Goal: Task Accomplishment & Management: Use online tool/utility

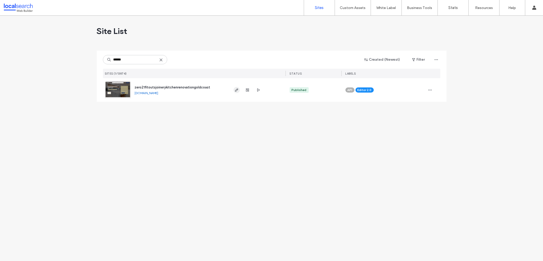
type input "******"
click at [238, 91] on icon "button" at bounding box center [237, 90] width 4 height 4
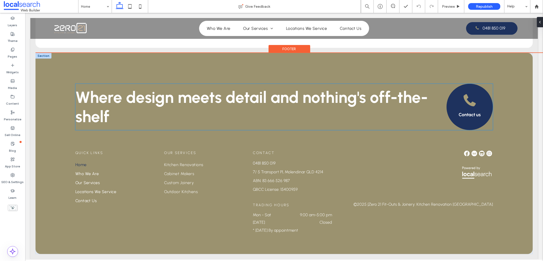
scroll to position [995, 0]
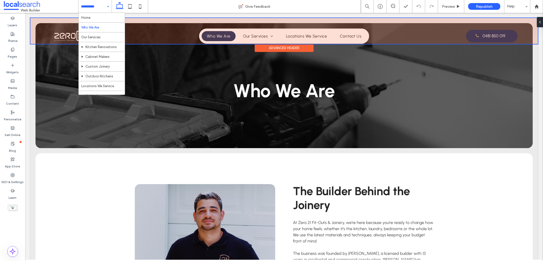
click at [253, 36] on div at bounding box center [284, 31] width 508 height 26
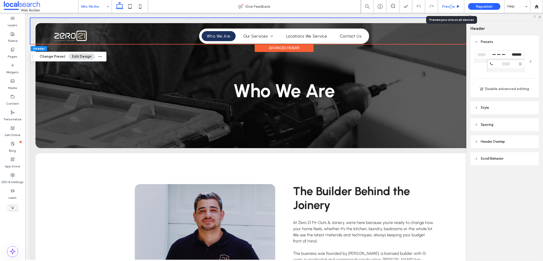
click at [451, 6] on span "Preview" at bounding box center [448, 6] width 13 height 4
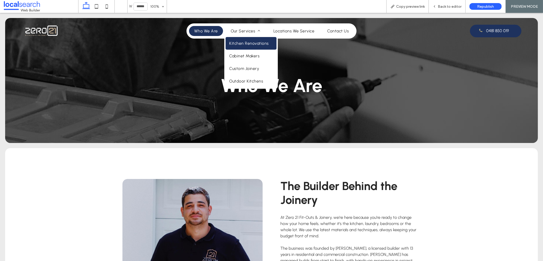
drag, startPoint x: 242, startPoint y: 48, endPoint x: 243, endPoint y: 67, distance: 18.6
click at [242, 48] on link "Kitchen Renovations" at bounding box center [251, 43] width 51 height 13
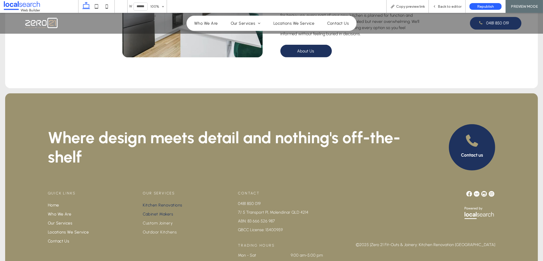
click at [162, 212] on span "Cabinet Makers" at bounding box center [158, 214] width 30 height 5
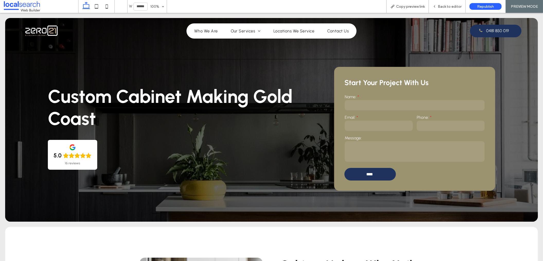
click at [43, 31] on img at bounding box center [42, 31] width 40 height 16
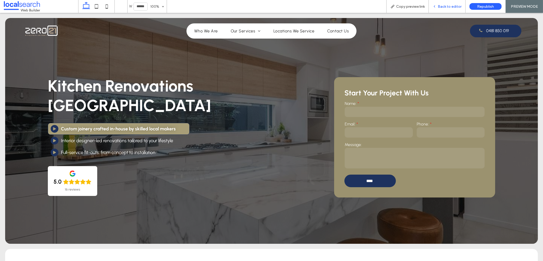
click at [447, 3] on div "Back to editor" at bounding box center [447, 6] width 37 height 13
click at [409, 6] on span "Copy preview link" at bounding box center [410, 6] width 29 height 4
click at [416, 5] on span "Copy preview link" at bounding box center [410, 6] width 29 height 4
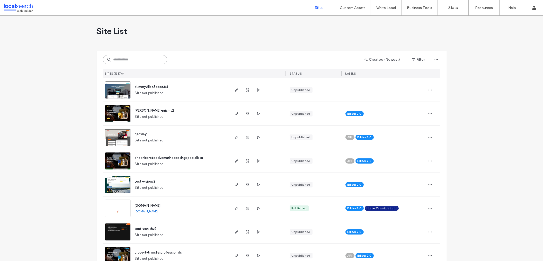
click at [142, 60] on input at bounding box center [135, 59] width 64 height 9
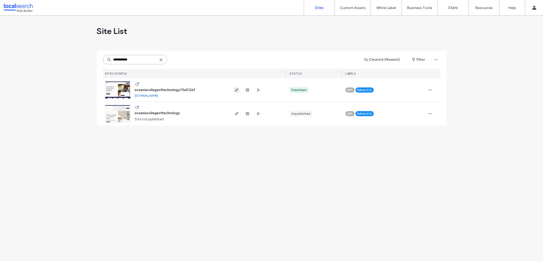
type input "**********"
click at [237, 90] on icon "button" at bounding box center [237, 90] width 4 height 4
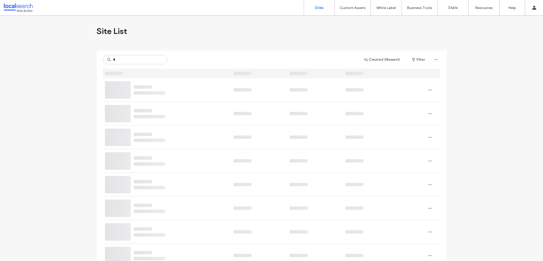
type input "*"
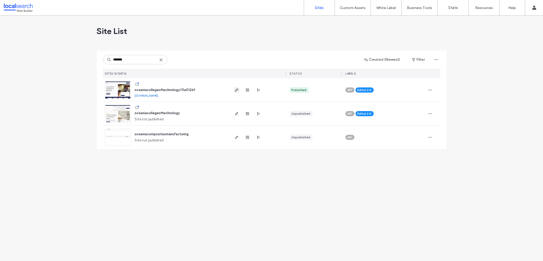
type input "*******"
click at [238, 89] on icon "button" at bounding box center [237, 90] width 4 height 4
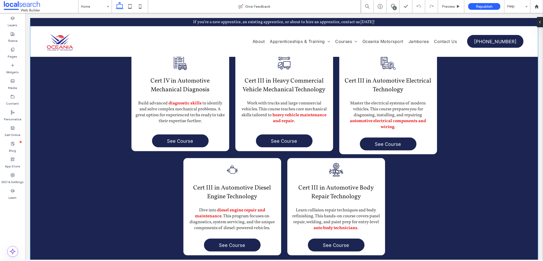
scroll to position [536, 0]
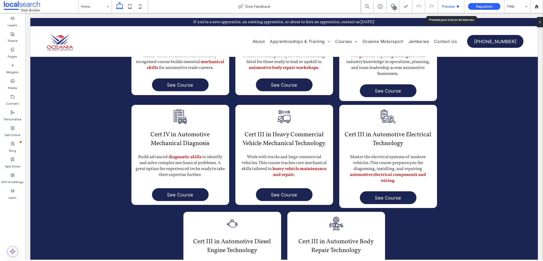
click at [450, 9] on div "Preview" at bounding box center [451, 6] width 26 height 13
click at [455, 6] on span "Preview" at bounding box center [448, 6] width 13 height 4
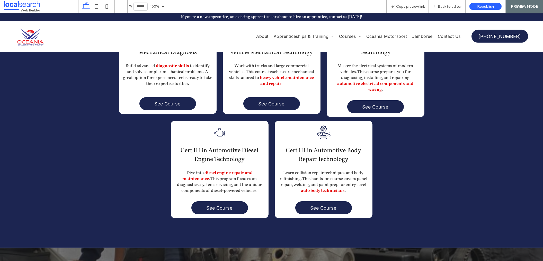
scroll to position [611, 0]
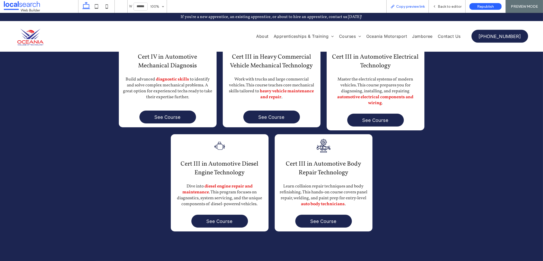
click at [417, 3] on div "Copy preview link" at bounding box center [408, 6] width 42 height 13
click at [402, 6] on span "Copy preview link" at bounding box center [410, 6] width 29 height 4
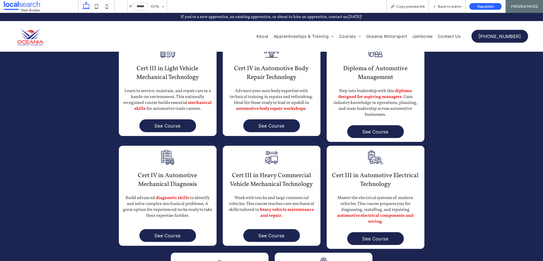
scroll to position [459, 0]
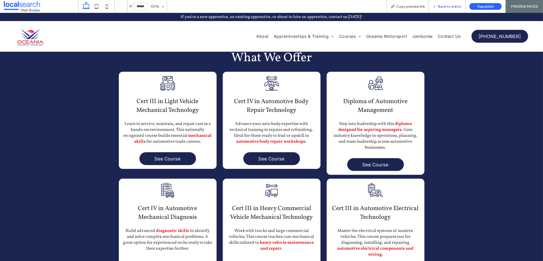
click at [441, 4] on div "Back to editor" at bounding box center [447, 6] width 37 height 13
click at [437, 8] on div "Back to editor" at bounding box center [447, 6] width 37 height 13
click at [442, 4] on div "Back to editor" at bounding box center [447, 6] width 37 height 13
click at [438, 6] on div "Back to editor" at bounding box center [447, 6] width 37 height 4
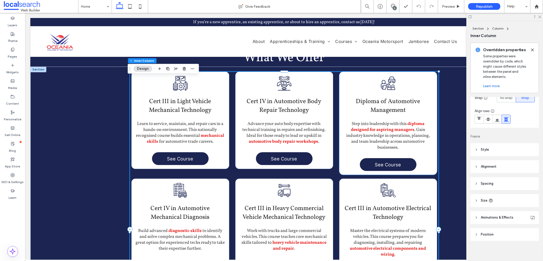
scroll to position [97, 0]
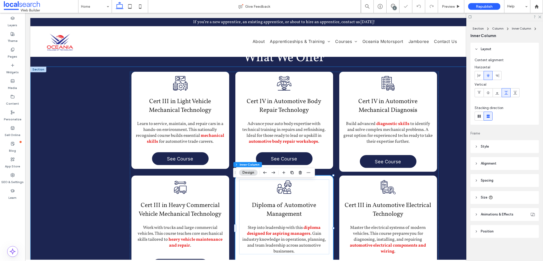
click at [446, 157] on div "Mechanical Icon Cert III in Light Vehicle Mechanical Technology Learn to servic…" at bounding box center [284, 238] width 508 height 343
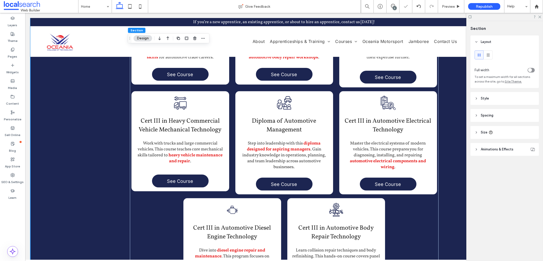
scroll to position [585, 0]
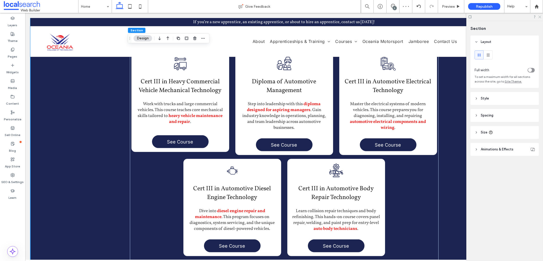
click at [540, 17] on icon at bounding box center [539, 16] width 3 height 3
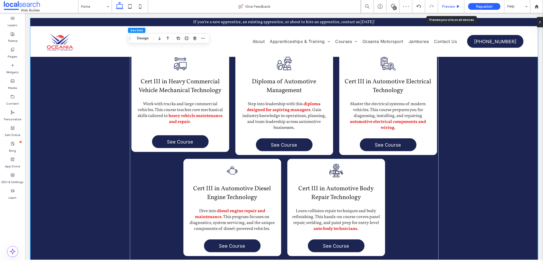
click at [449, 5] on span "Preview" at bounding box center [448, 6] width 13 height 4
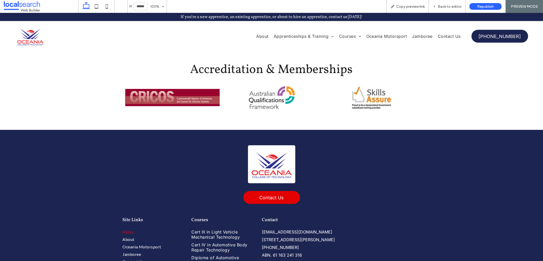
scroll to position [1136, 0]
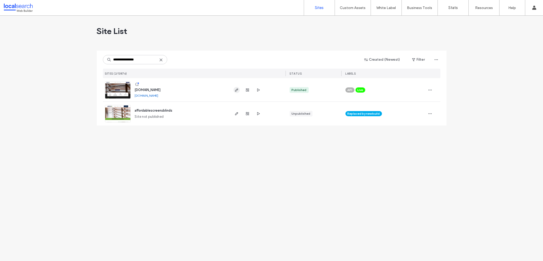
type input "**********"
click at [236, 89] on icon "button" at bounding box center [237, 90] width 4 height 4
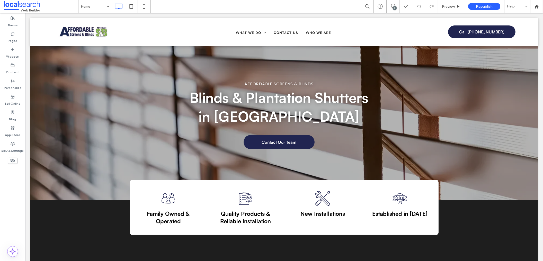
click at [393, 7] on div "2" at bounding box center [395, 8] width 4 height 4
click at [538, 59] on div "2" at bounding box center [538, 60] width 10 height 10
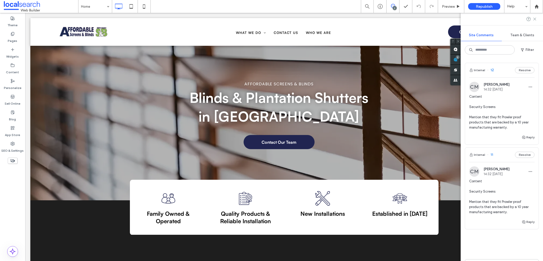
click at [534, 19] on icon at bounding box center [535, 19] width 4 height 4
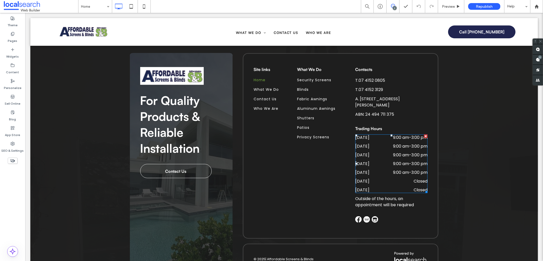
scroll to position [1601, 0]
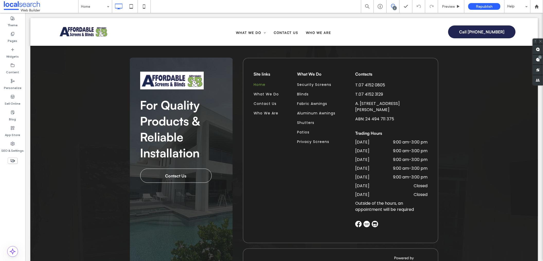
click at [394, 5] on icon at bounding box center [393, 6] width 4 height 4
click at [395, 5] on icon at bounding box center [393, 6] width 4 height 4
click at [539, 51] on use at bounding box center [538, 49] width 4 height 4
click at [426, 98] on div "Site links Home What We Do Contact Us Who We Are Click To Paste What We Do Secu…" at bounding box center [341, 151] width 196 height 186
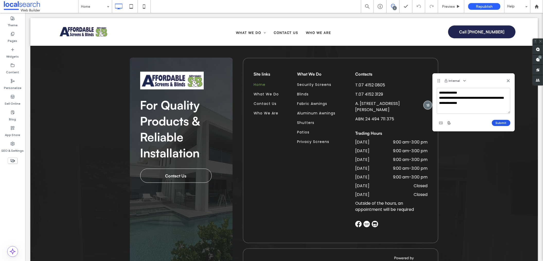
type textarea "**********"
click at [504, 124] on button "Submit" at bounding box center [501, 123] width 19 height 6
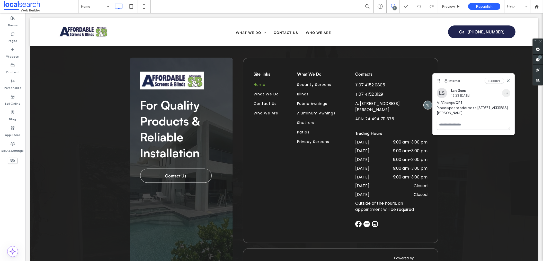
click at [505, 93] on use "button" at bounding box center [506, 93] width 3 height 1
click at [505, 103] on div "Edit" at bounding box center [488, 107] width 46 height 10
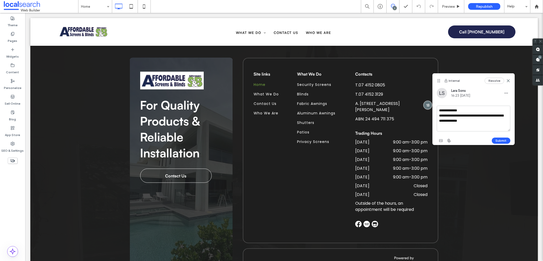
click at [495, 119] on textarea "**********" at bounding box center [474, 119] width 74 height 26
type textarea "**********"
click at [506, 141] on button "Submit" at bounding box center [501, 141] width 19 height 6
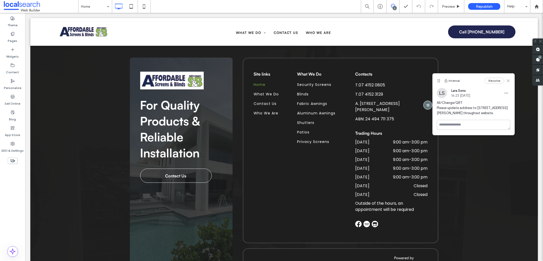
drag, startPoint x: 507, startPoint y: 81, endPoint x: 460, endPoint y: 72, distance: 48.2
click at [507, 81] on icon at bounding box center [508, 81] width 4 height 4
